Goal: Task Accomplishment & Management: Use online tool/utility

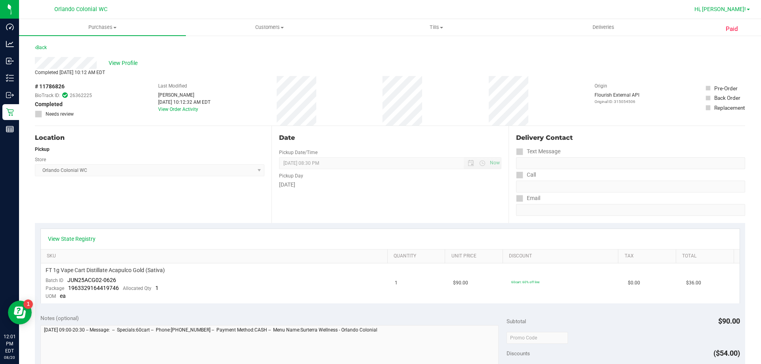
click at [733, 6] on span "Hi, [PERSON_NAME]!" at bounding box center [720, 9] width 52 height 6
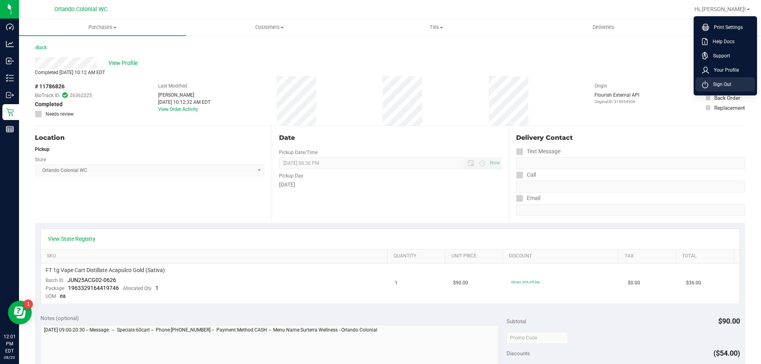
click at [726, 87] on span "Sign Out" at bounding box center [719, 84] width 23 height 8
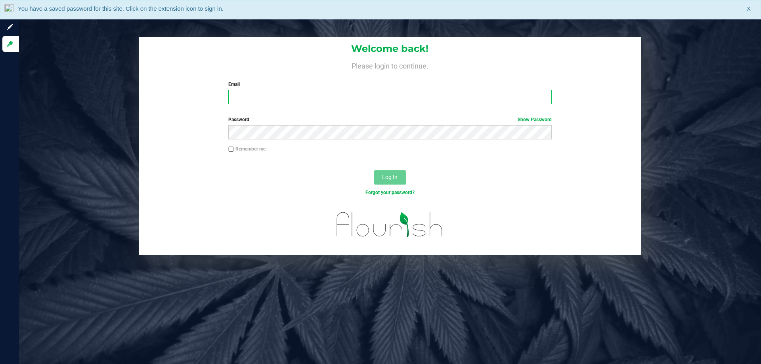
click at [277, 93] on input "Email" at bounding box center [389, 97] width 323 height 14
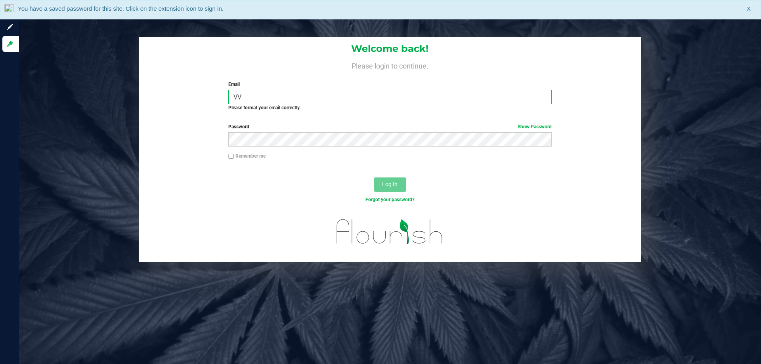
type input "V"
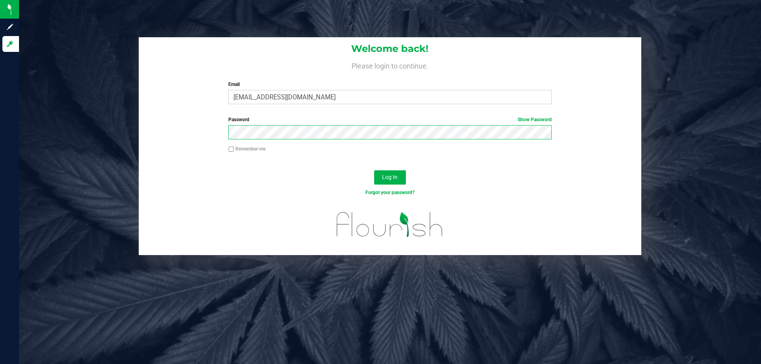
click at [374, 170] on button "Log In" at bounding box center [390, 177] width 32 height 14
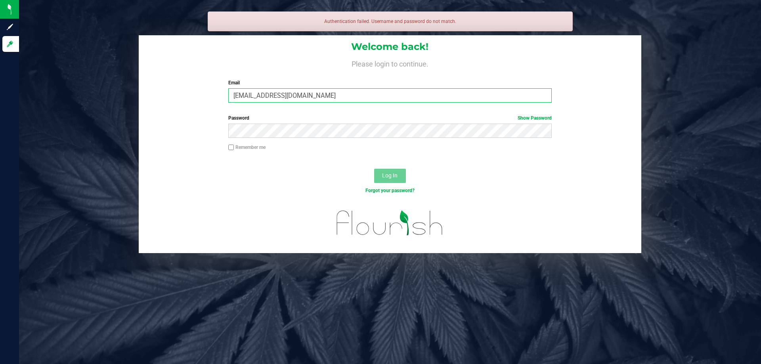
click at [250, 94] on input "vvelelz@liveparallel.com" at bounding box center [389, 95] width 323 height 14
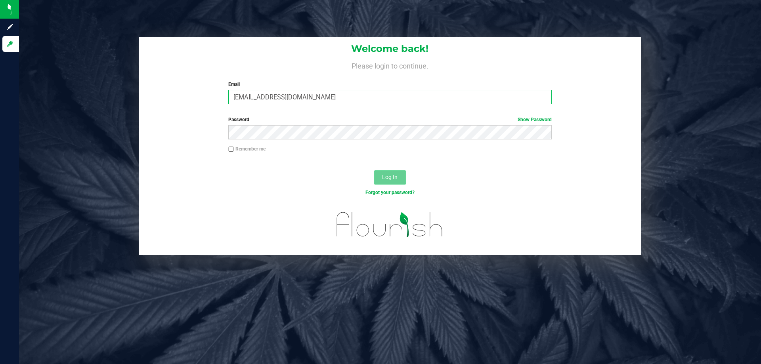
type input "vvelez@liveparallel.com"
click at [374, 170] on button "Log In" at bounding box center [390, 177] width 32 height 14
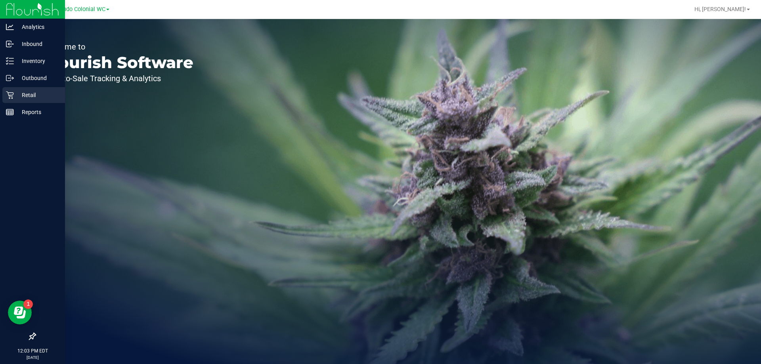
click at [26, 94] on p "Retail" at bounding box center [38, 95] width 48 height 10
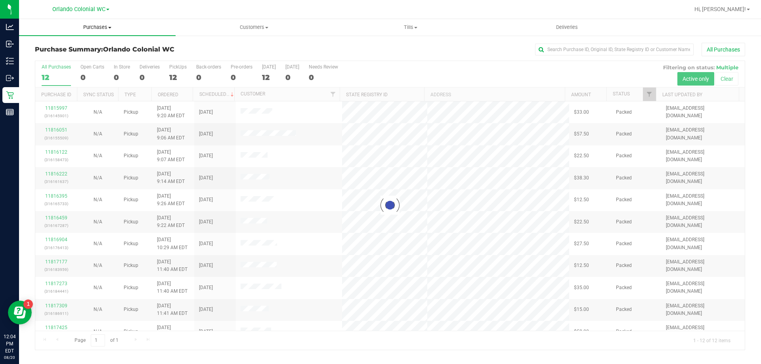
click at [91, 27] on span "Purchases" at bounding box center [97, 27] width 157 height 7
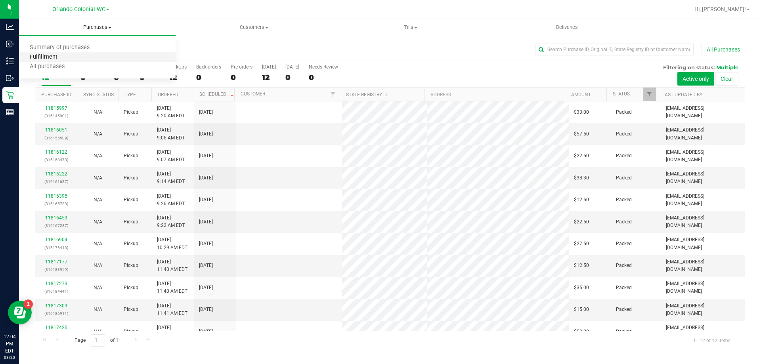
click at [44, 55] on span "Fulfillment" at bounding box center [43, 57] width 49 height 7
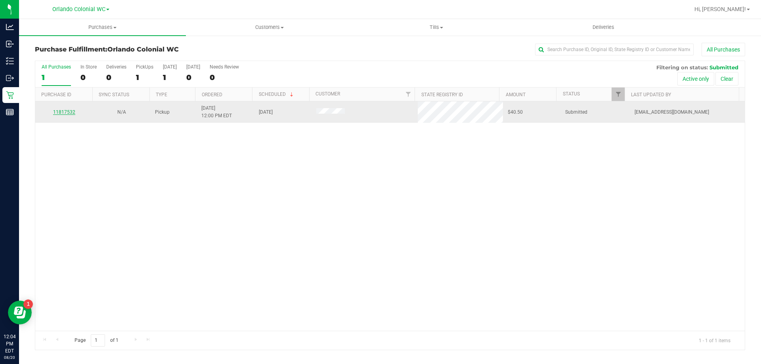
click at [63, 111] on link "11817532" at bounding box center [64, 112] width 22 height 6
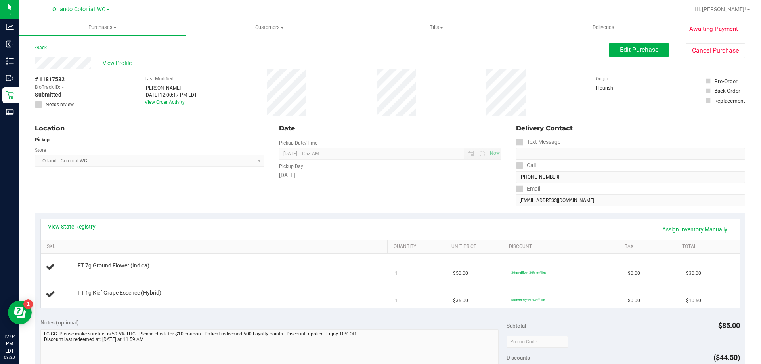
click at [371, 89] on div "# 11817532 BioTrack ID: - Submitted Needs review Last Modified Laura Cousin Aug…" at bounding box center [390, 92] width 710 height 47
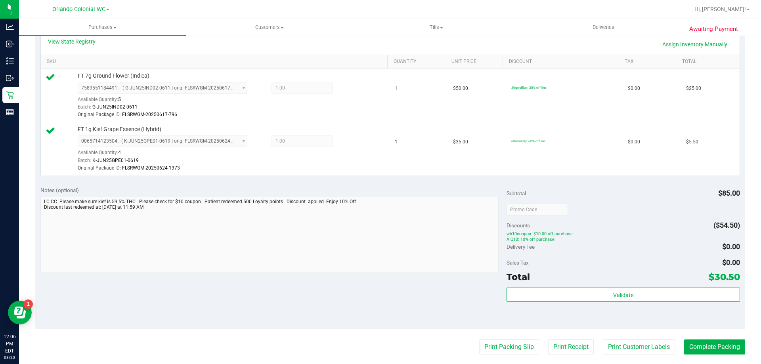
scroll to position [198, 0]
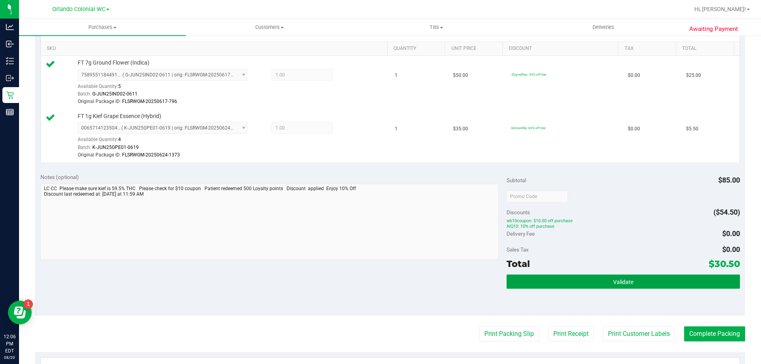
click at [631, 279] on button "Validate" at bounding box center [622, 282] width 233 height 14
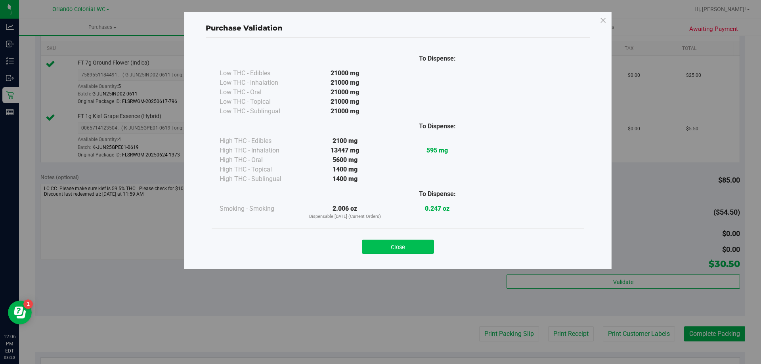
click at [400, 244] on button "Close" at bounding box center [398, 247] width 72 height 14
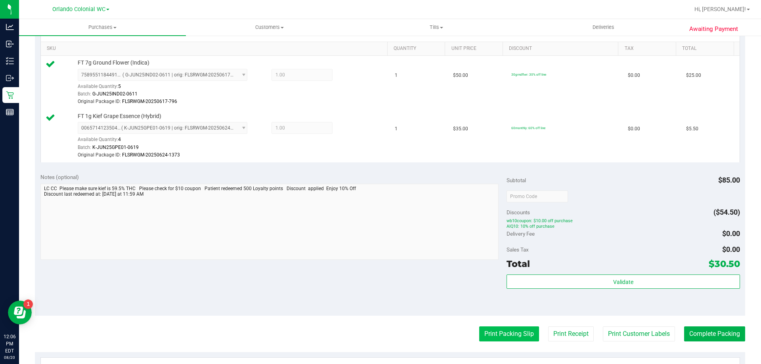
click at [485, 338] on button "Print Packing Slip" at bounding box center [509, 334] width 60 height 15
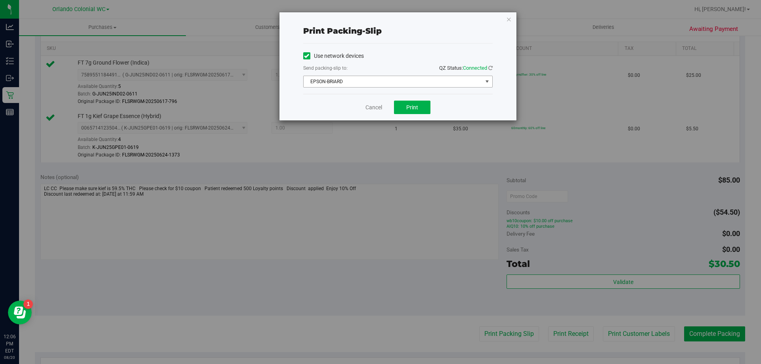
click at [388, 84] on span "EPSON-BRIARD" at bounding box center [393, 81] width 179 height 11
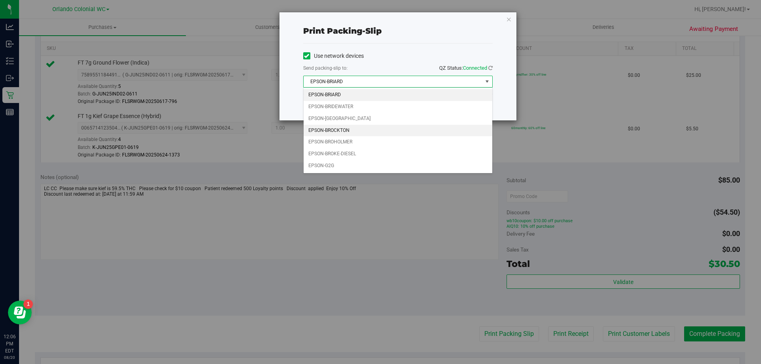
click at [345, 129] on li "EPSON-BROCKTON" at bounding box center [398, 131] width 189 height 12
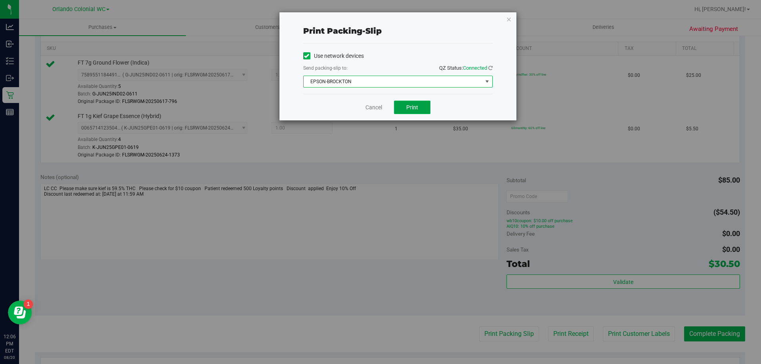
click at [418, 108] on span "Print" at bounding box center [412, 107] width 12 height 6
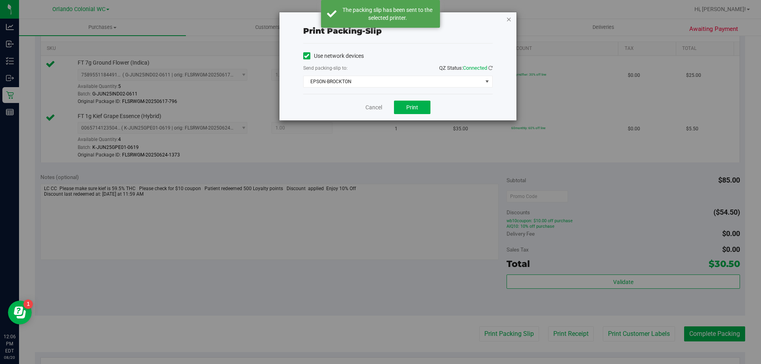
click at [510, 20] on icon "button" at bounding box center [509, 19] width 6 height 10
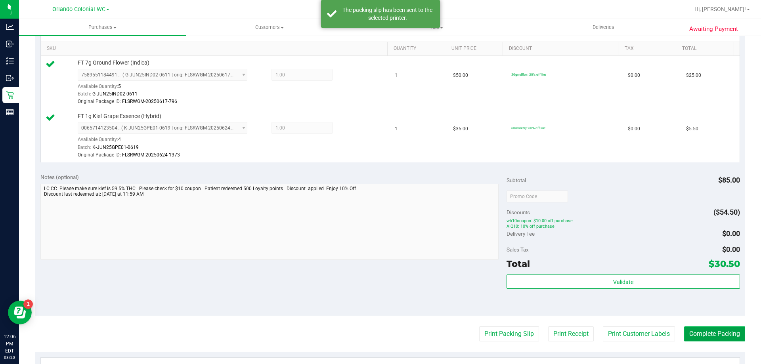
click at [722, 332] on button "Complete Packing" at bounding box center [714, 334] width 61 height 15
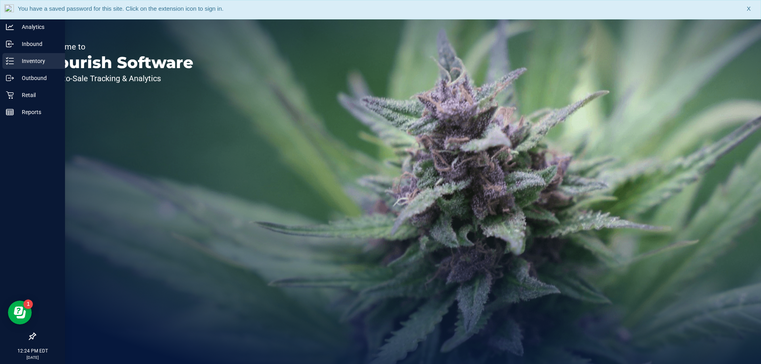
click at [35, 60] on p "Inventory" at bounding box center [38, 61] width 48 height 10
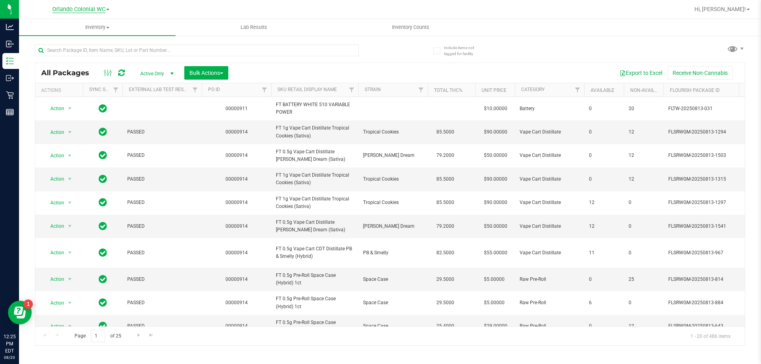
click at [85, 7] on span "Orlando Colonial WC" at bounding box center [78, 9] width 53 height 7
click at [54, 48] on link "Orlando WC" at bounding box center [81, 49] width 116 height 11
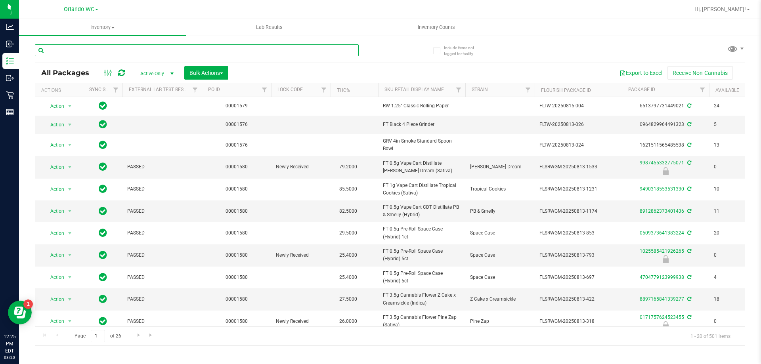
click at [79, 48] on input "text" at bounding box center [197, 50] width 324 height 12
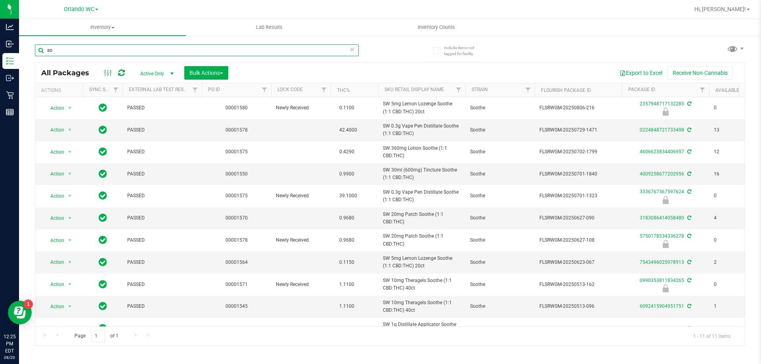
type input "s"
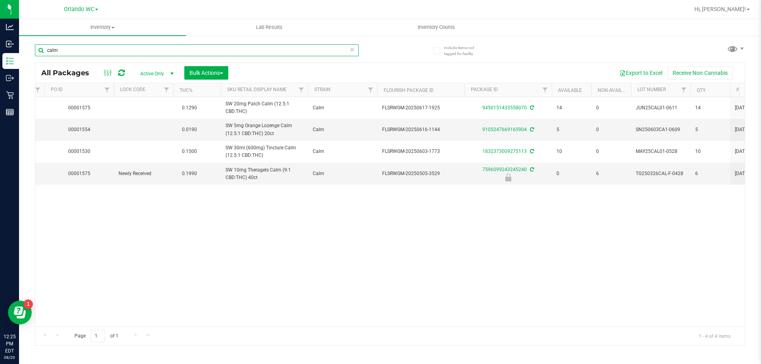
scroll to position [0, 158]
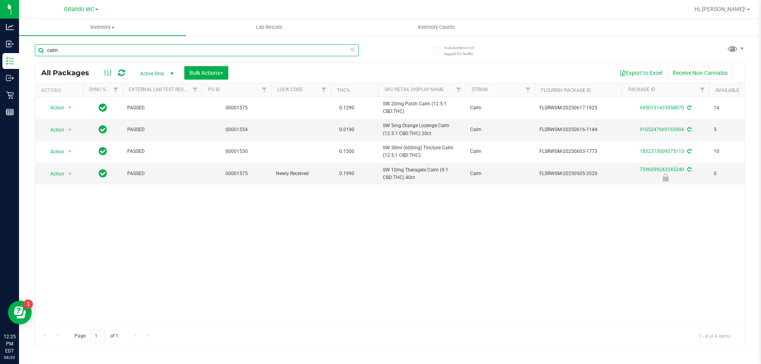
type input "calm"
click at [95, 10] on span at bounding box center [96, 10] width 3 height 2
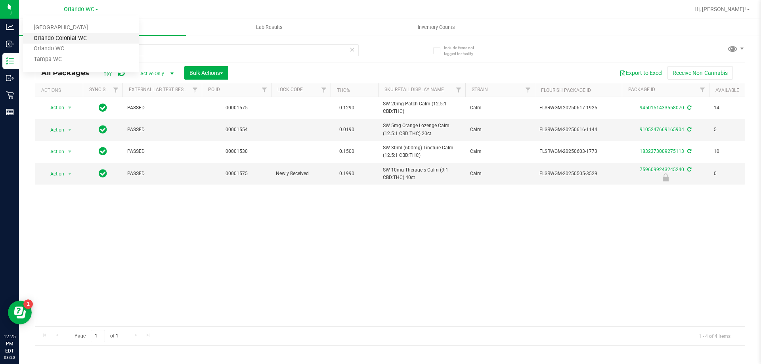
click at [69, 38] on link "Orlando Colonial WC" at bounding box center [81, 38] width 116 height 11
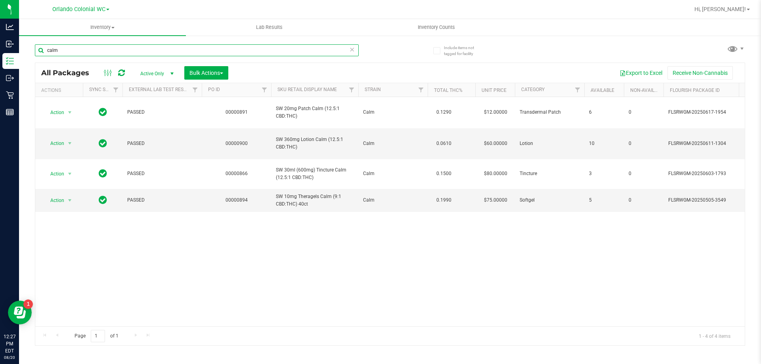
click at [61, 50] on input "calm" at bounding box center [197, 50] width 324 height 12
type input "c"
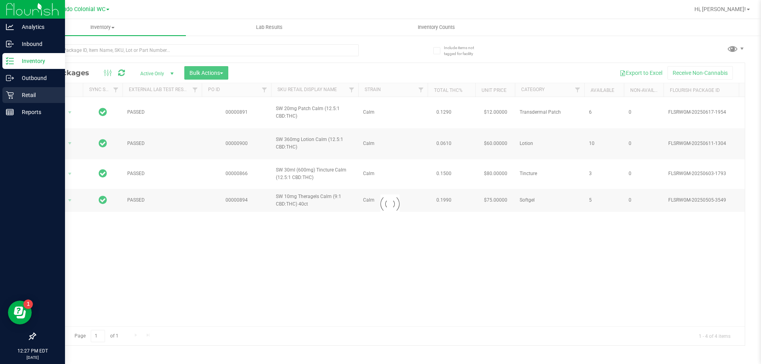
click at [23, 95] on p "Retail" at bounding box center [38, 95] width 48 height 10
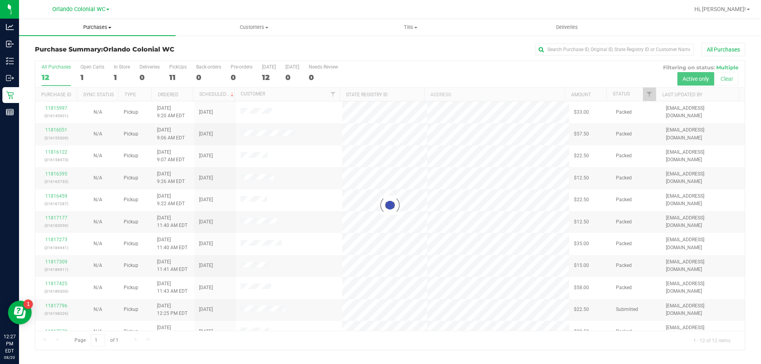
click at [94, 27] on span "Purchases" at bounding box center [97, 27] width 157 height 7
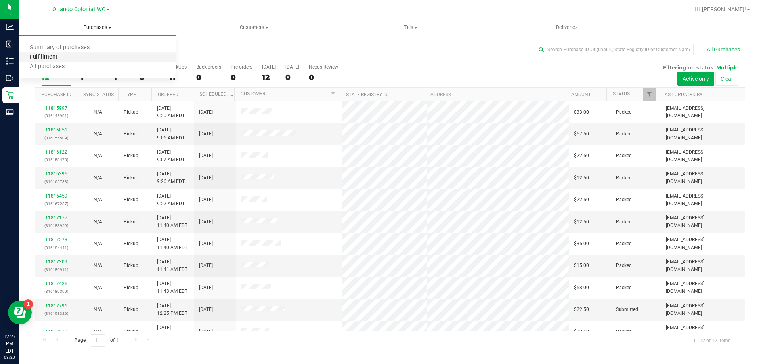
click at [38, 55] on span "Fulfillment" at bounding box center [43, 57] width 49 height 7
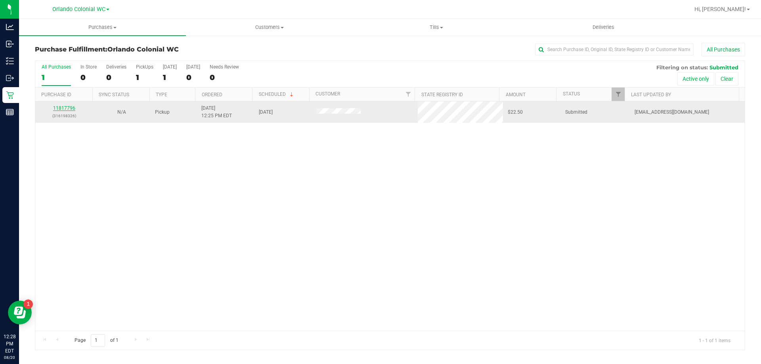
click at [60, 108] on link "11817796" at bounding box center [64, 108] width 22 height 6
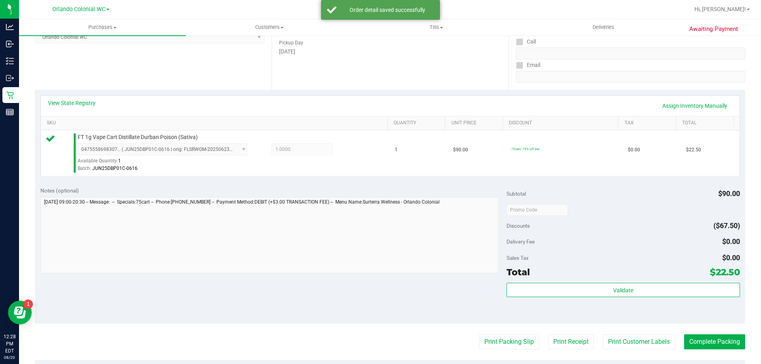
scroll to position [161, 0]
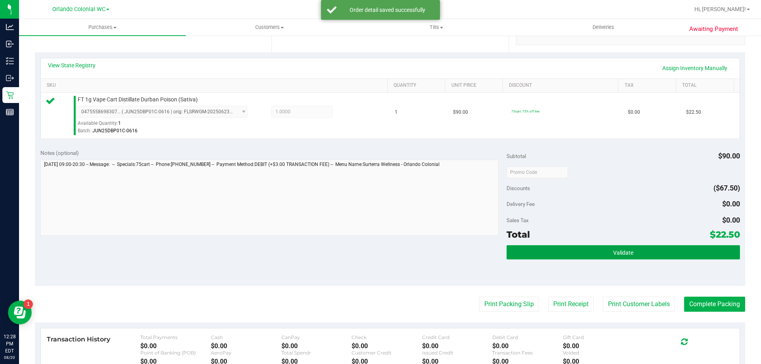
click at [638, 256] on button "Validate" at bounding box center [622, 252] width 233 height 14
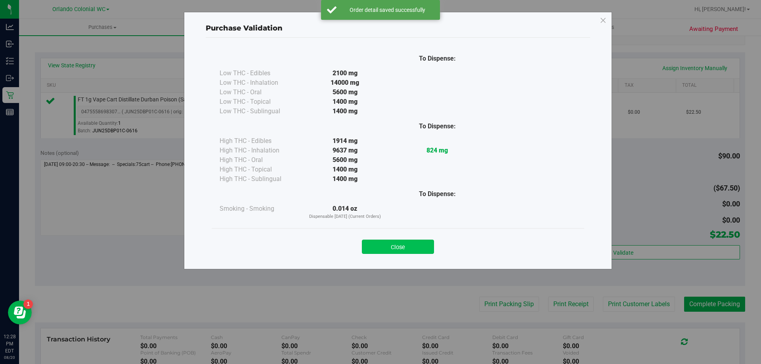
click at [418, 245] on button "Close" at bounding box center [398, 247] width 72 height 14
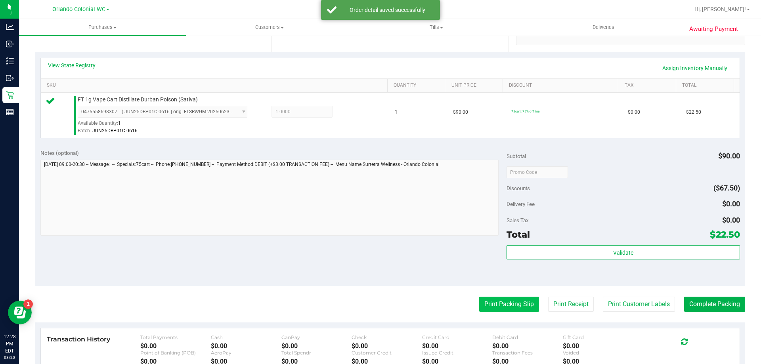
click at [500, 308] on button "Print Packing Slip" at bounding box center [509, 304] width 60 height 15
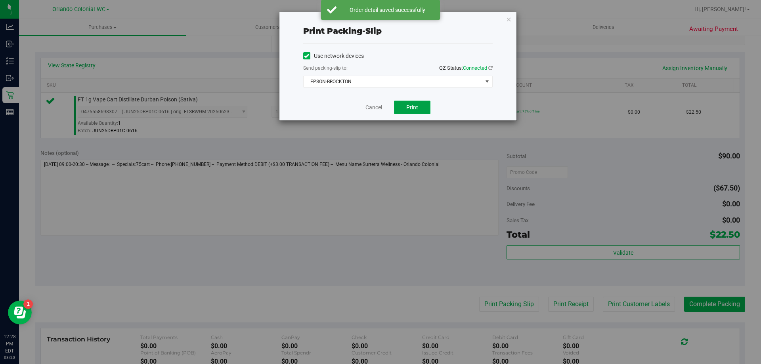
click at [414, 110] on span "Print" at bounding box center [412, 107] width 12 height 6
click at [508, 19] on icon "button" at bounding box center [509, 19] width 6 height 10
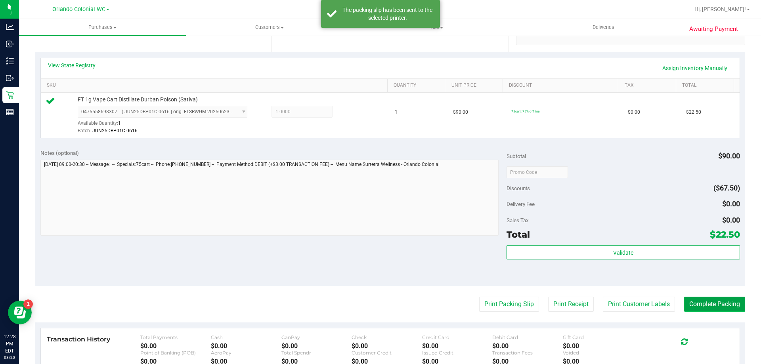
click at [711, 306] on button "Complete Packing" at bounding box center [714, 304] width 61 height 15
